Goal: Task Accomplishment & Management: Manage account settings

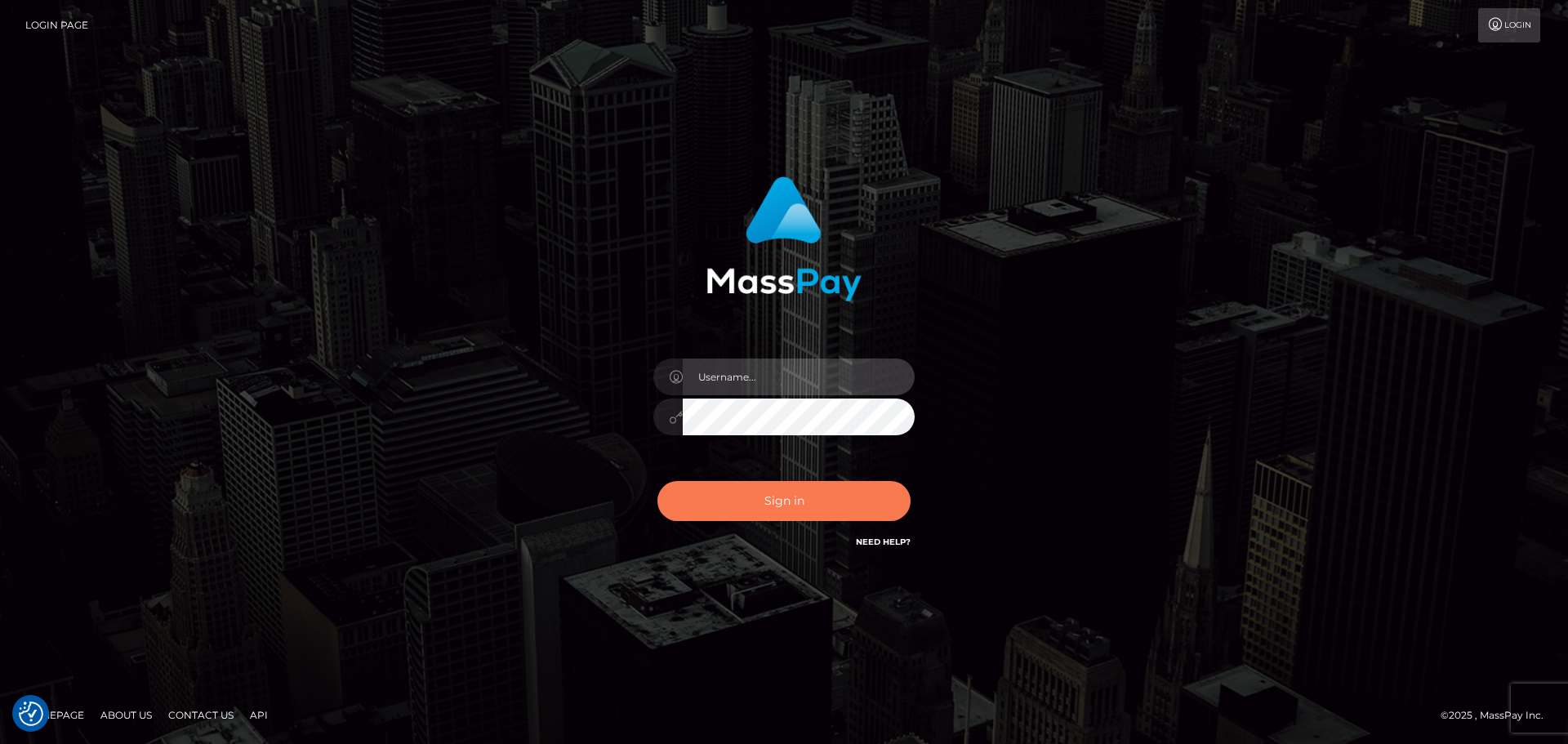
type input "Bedis"
click at [831, 496] on button "Sign in" at bounding box center [784, 501] width 254 height 40
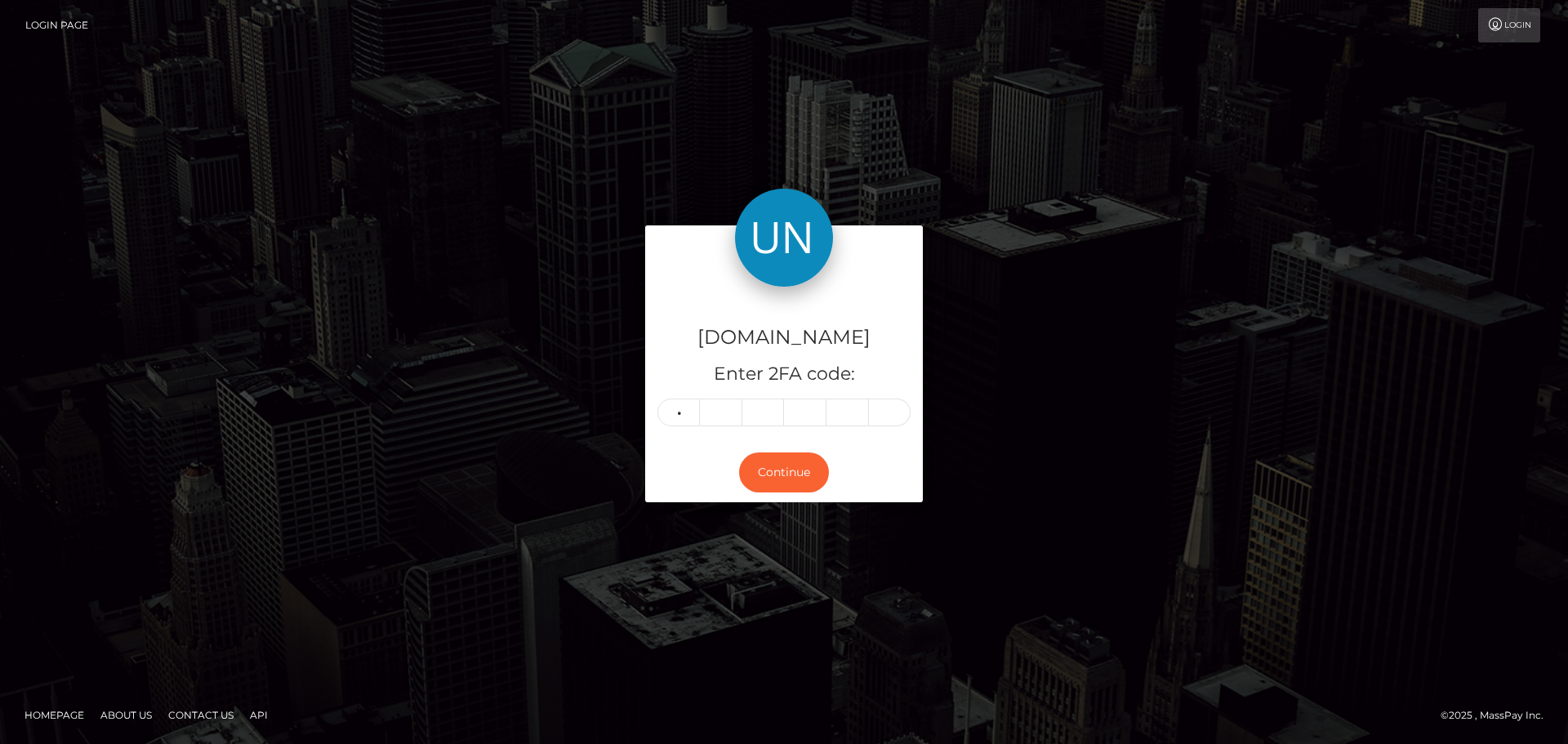
type input "7"
type input "6"
type input "3"
type input "9"
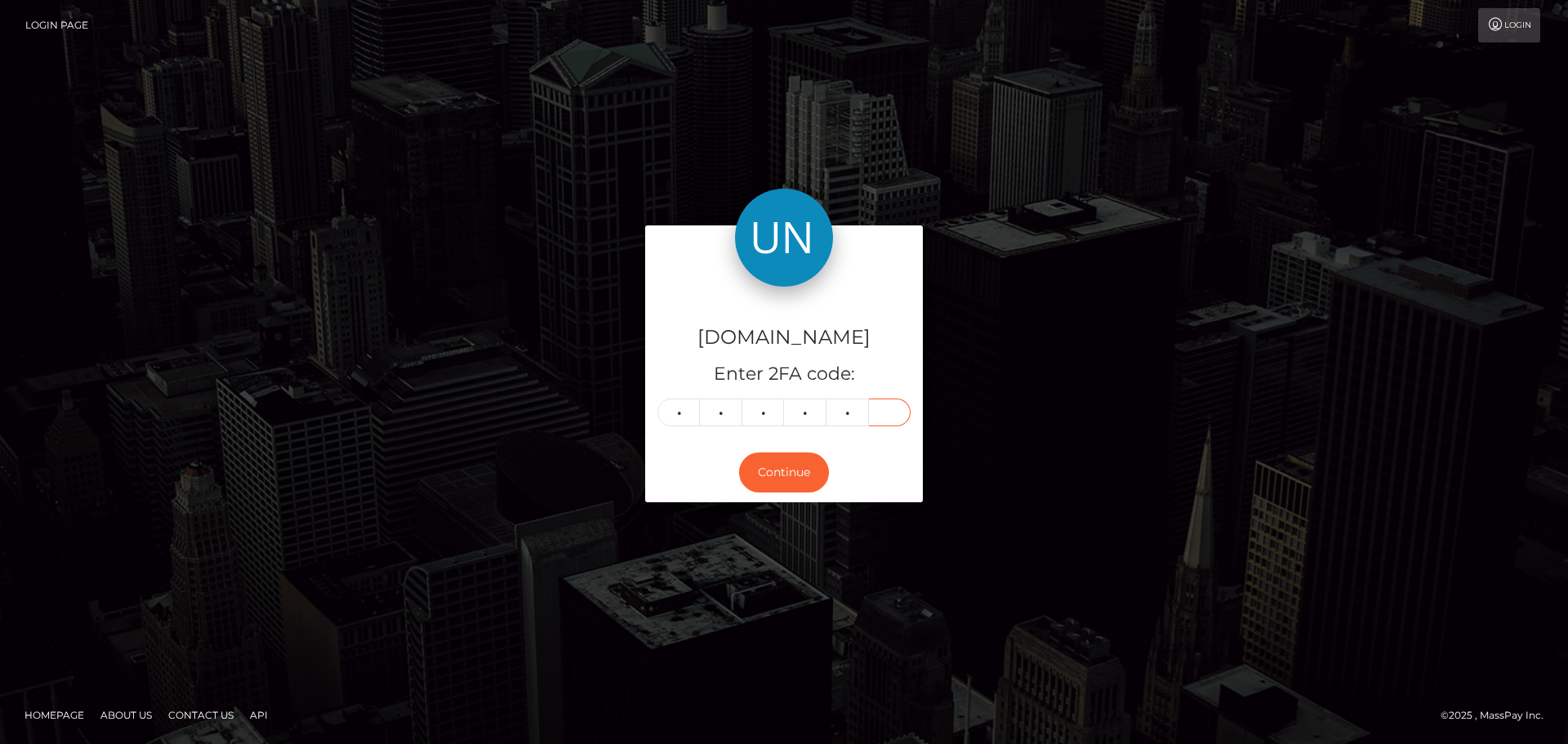
type input "6"
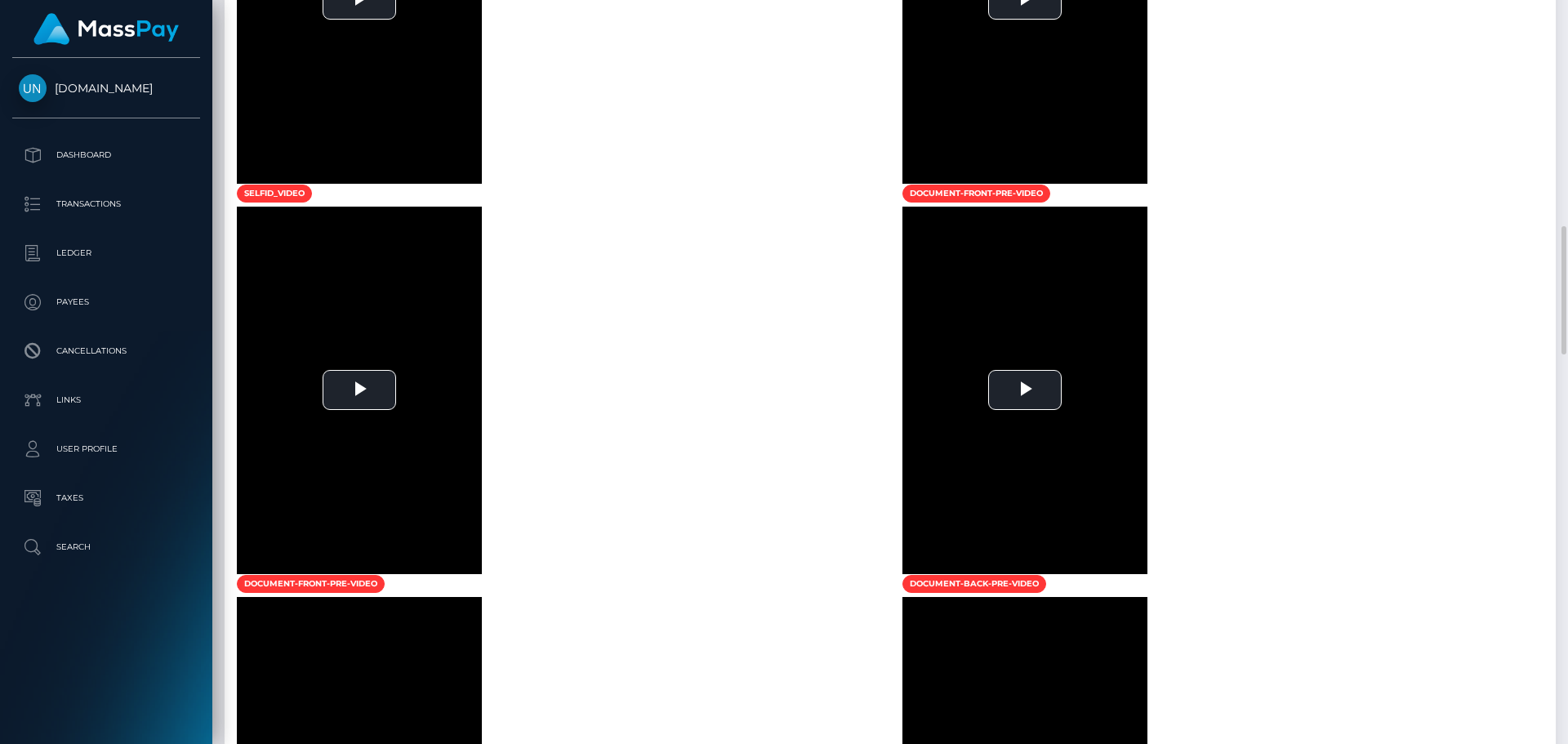
scroll to position [817, 0]
